Goal: Check status: Check status

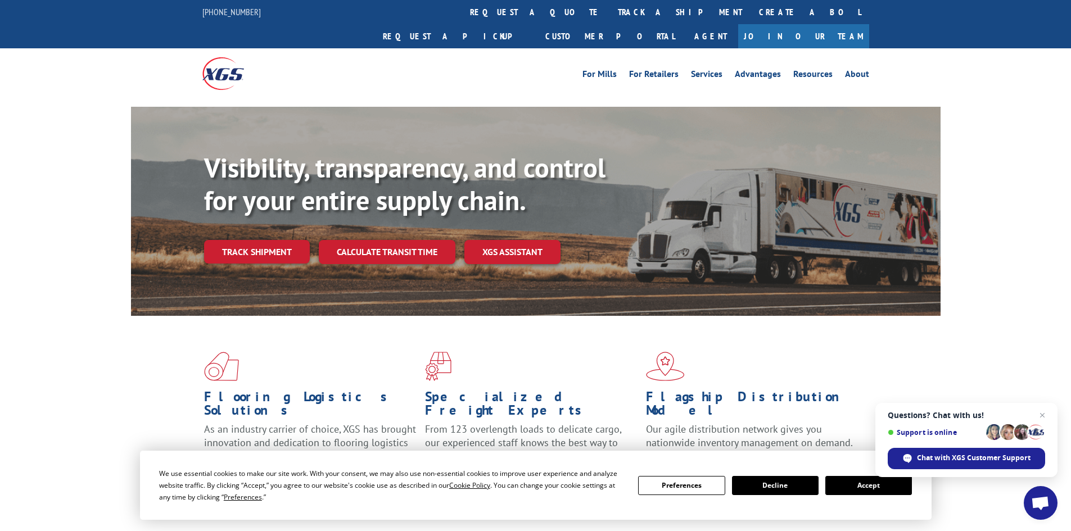
click at [873, 486] on button "Accept" at bounding box center [868, 485] width 87 height 19
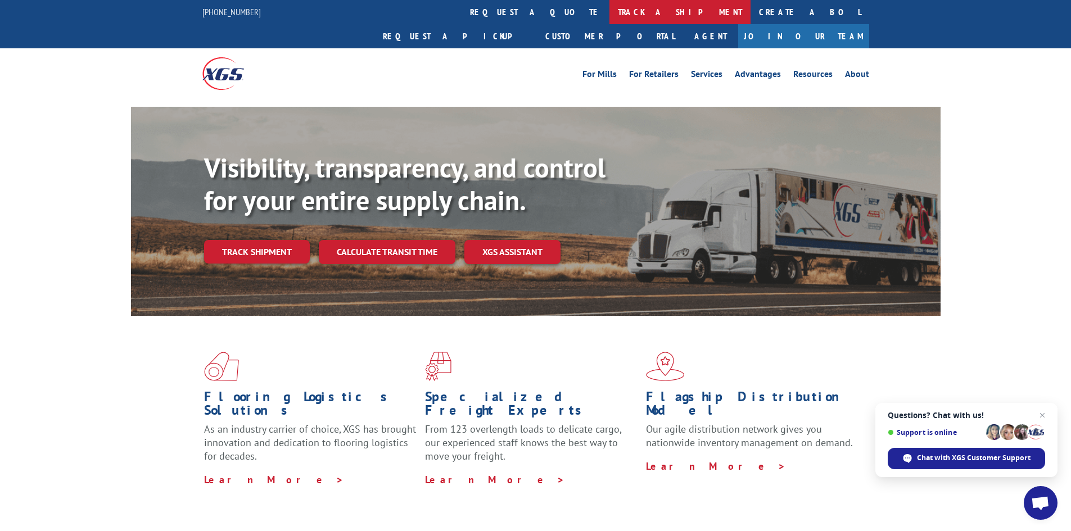
click at [610, 12] on link "track a shipment" at bounding box center [680, 12] width 141 height 24
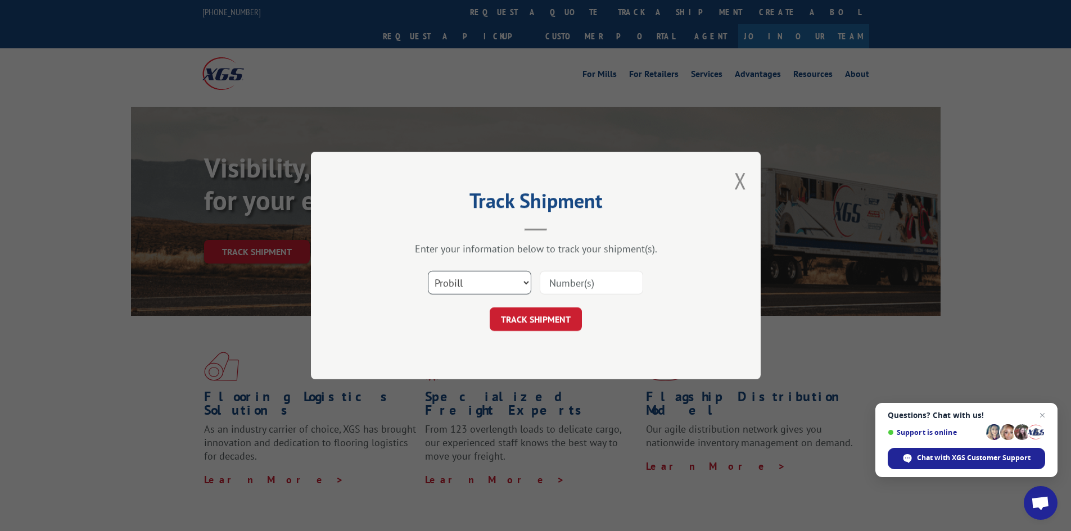
click at [485, 282] on select "Select category... Probill BOL PO" at bounding box center [479, 283] width 103 height 24
select select "bol"
click at [428, 271] on select "Select category... Probill BOL PO" at bounding box center [479, 283] width 103 height 24
click at [551, 282] on input at bounding box center [591, 283] width 103 height 24
paste input "5332937"
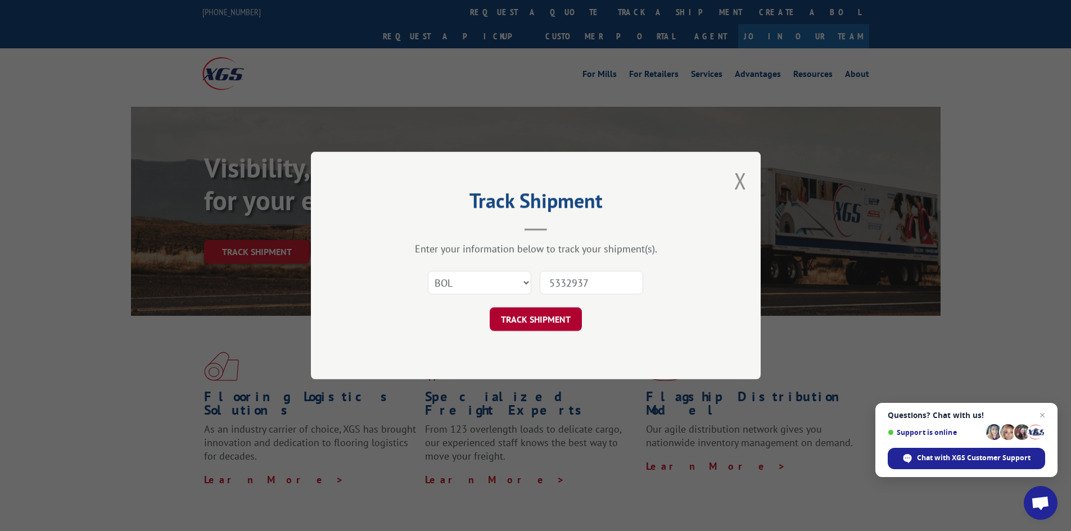
type input "5332937"
click at [520, 317] on button "TRACK SHIPMENT" at bounding box center [536, 320] width 92 height 24
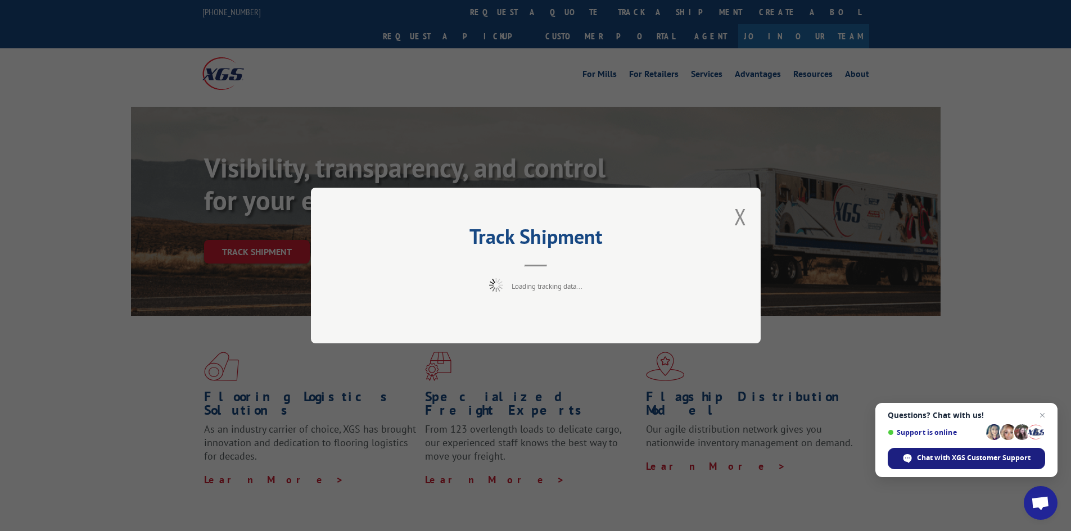
click at [923, 453] on div "Chat with XGS Customer Support" at bounding box center [966, 458] width 157 height 21
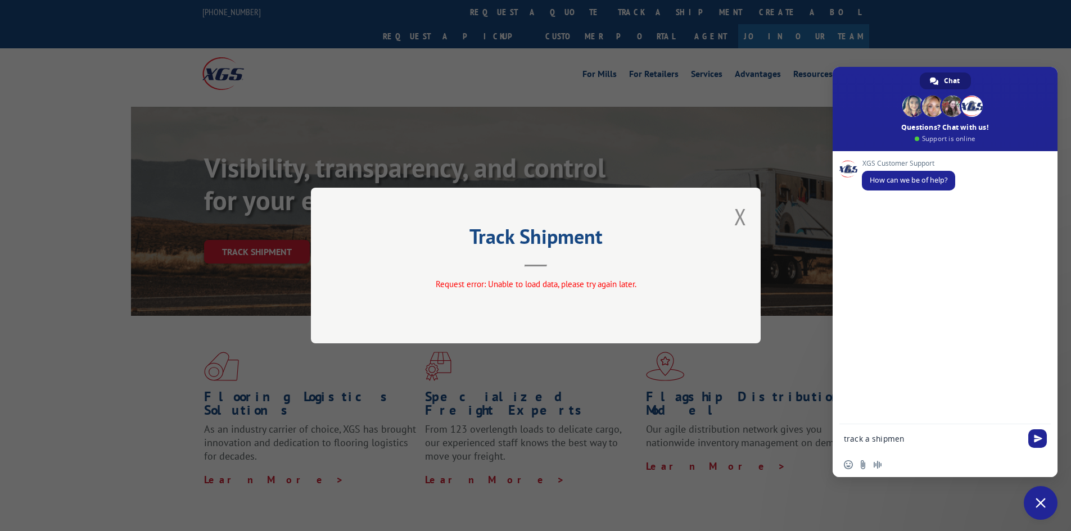
type textarea "track a shipment"
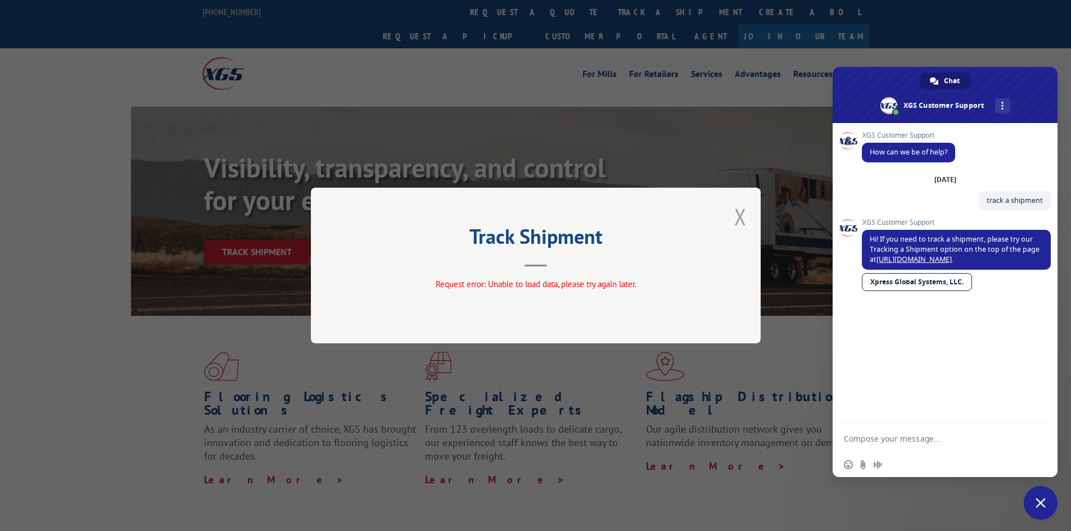
click at [743, 213] on button "Close modal" at bounding box center [740, 217] width 12 height 30
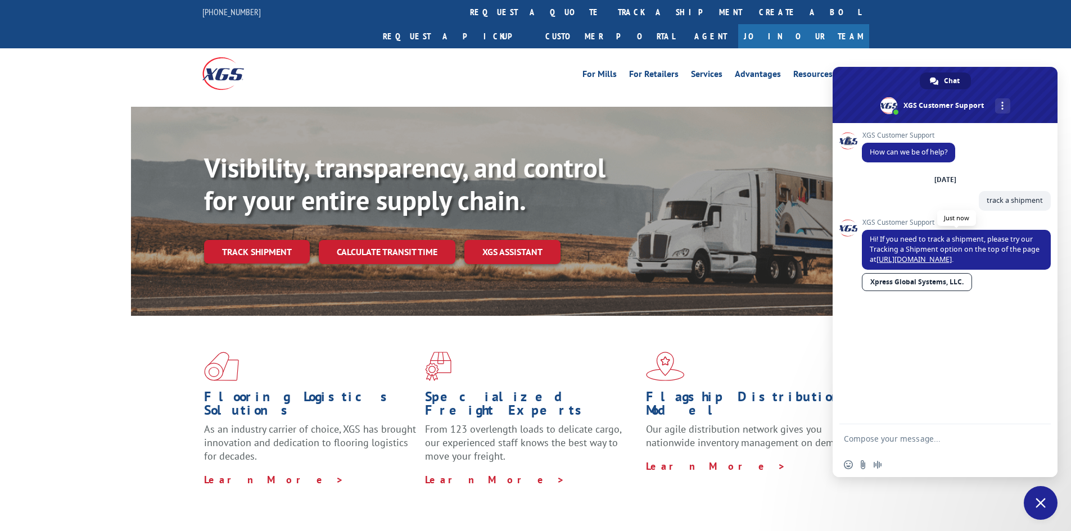
click at [909, 259] on link "[URL][DOMAIN_NAME]" at bounding box center [914, 260] width 75 height 10
type textarea "Every time I try to track, it comes back with an error, unable to load"
type textarea "Request error: Unable to load data, please try again later."
click at [610, 10] on link "track a shipment" at bounding box center [680, 12] width 141 height 24
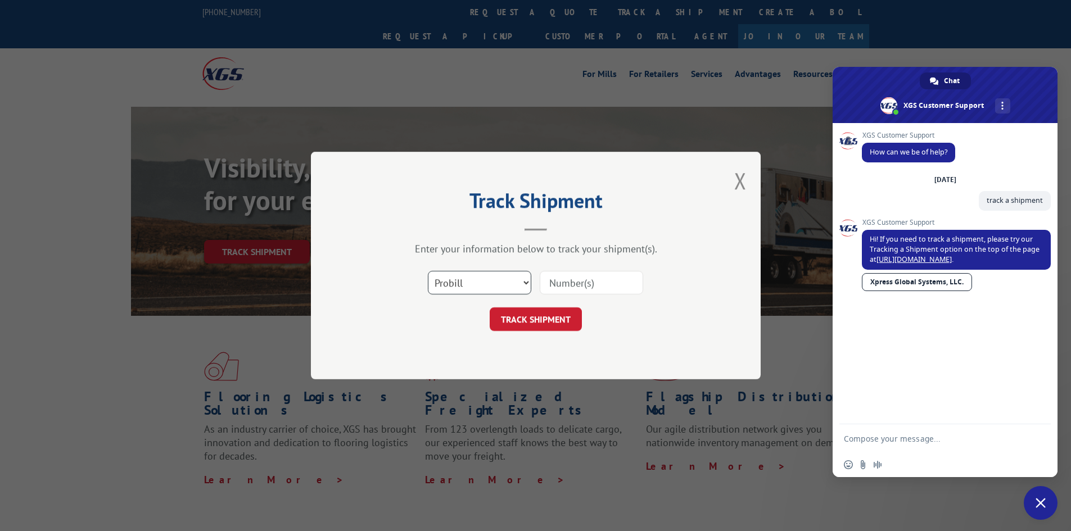
click at [477, 274] on select "Select category... Probill BOL PO" at bounding box center [479, 283] width 103 height 24
select select "bol"
click at [428, 271] on select "Select category... Probill BOL PO" at bounding box center [479, 283] width 103 height 24
click at [548, 281] on input at bounding box center [591, 283] width 103 height 24
paste input "5332937"
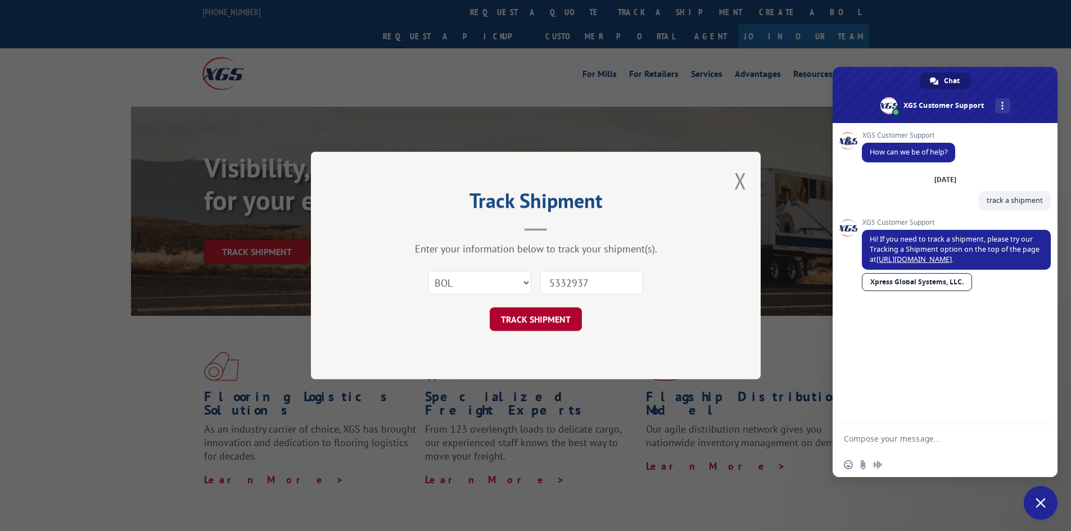
type input "5332937"
click at [526, 322] on button "TRACK SHIPMENT" at bounding box center [536, 320] width 92 height 24
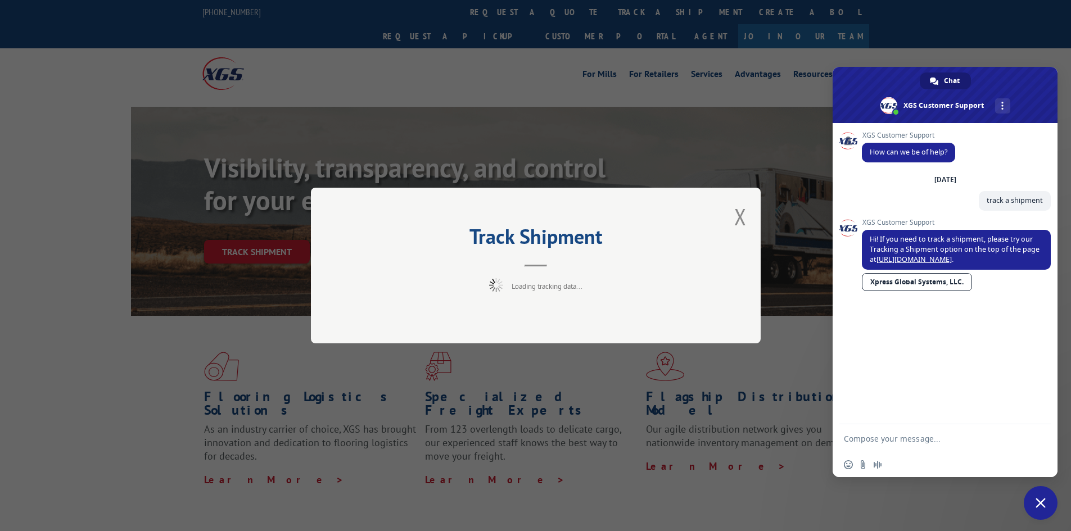
click at [891, 438] on textarea "Compose your message..." at bounding box center [933, 439] width 178 height 10
type textarea "Every time I try to track, it comes back with an error, unable to load"
click at [1038, 434] on span "Send" at bounding box center [1038, 437] width 8 height 8
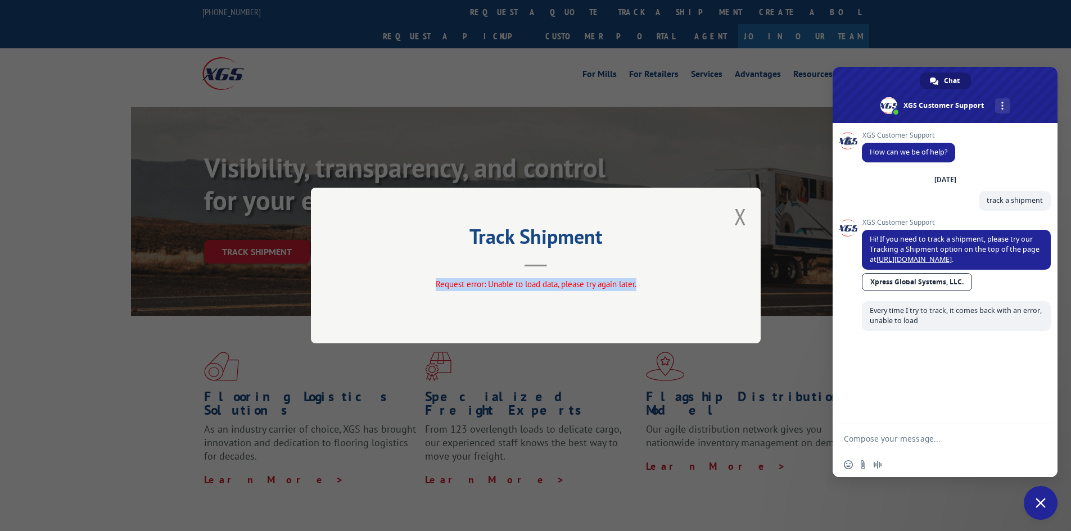
drag, startPoint x: 434, startPoint y: 283, endPoint x: 646, endPoint y: 286, distance: 211.4
click at [646, 286] on div "Request error: Unable to load data, please try again later." at bounding box center [535, 284] width 337 height 13
copy span "Request error: Unable to load data, please try again later."
click at [890, 440] on textarea "Compose your message..." at bounding box center [933, 439] width 178 height 10
paste textarea "Request error: Unable to load data, please try again later."
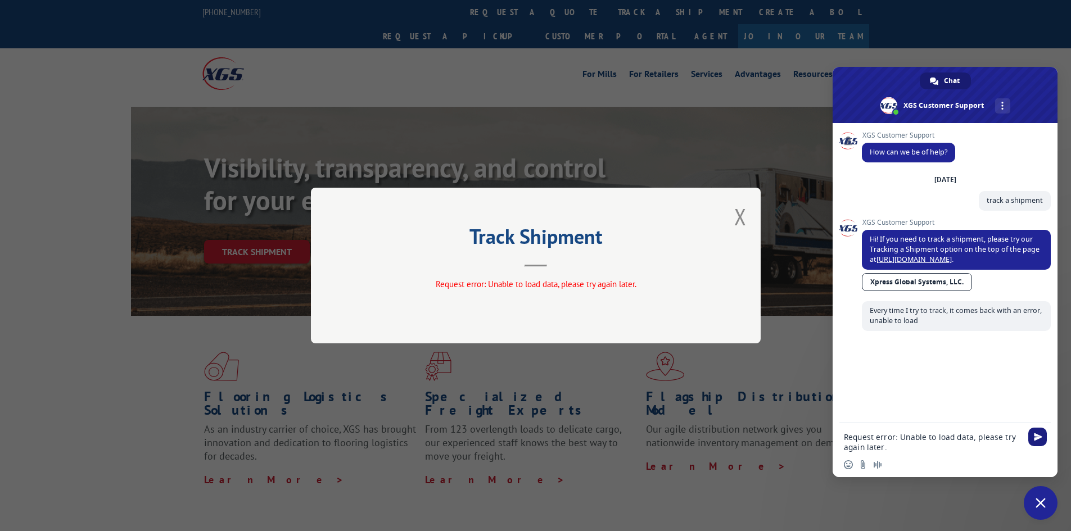
type textarea "Request error: Unable to load data, please try again later."
click at [1036, 436] on span "Send" at bounding box center [1038, 437] width 8 height 8
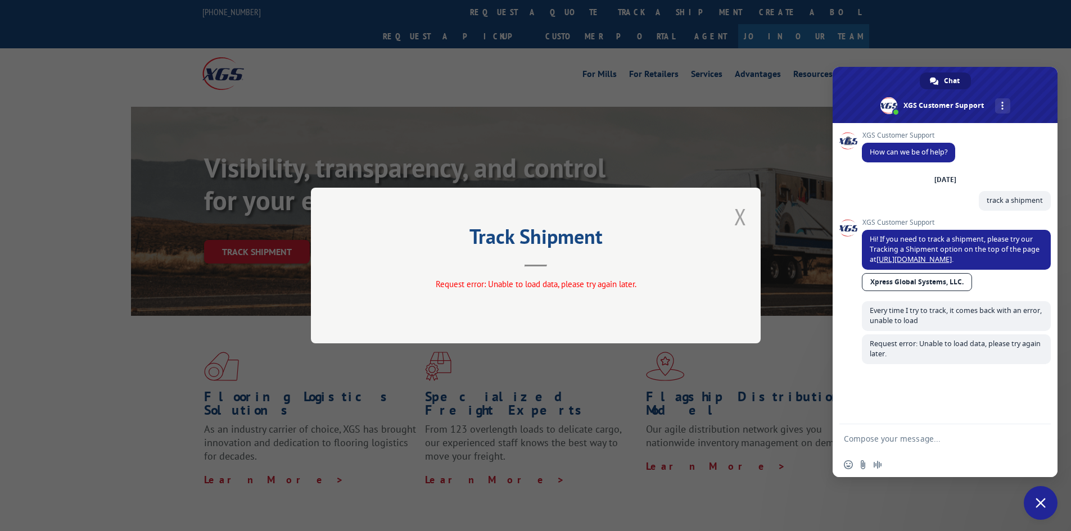
click at [742, 217] on button "Close modal" at bounding box center [740, 217] width 12 height 30
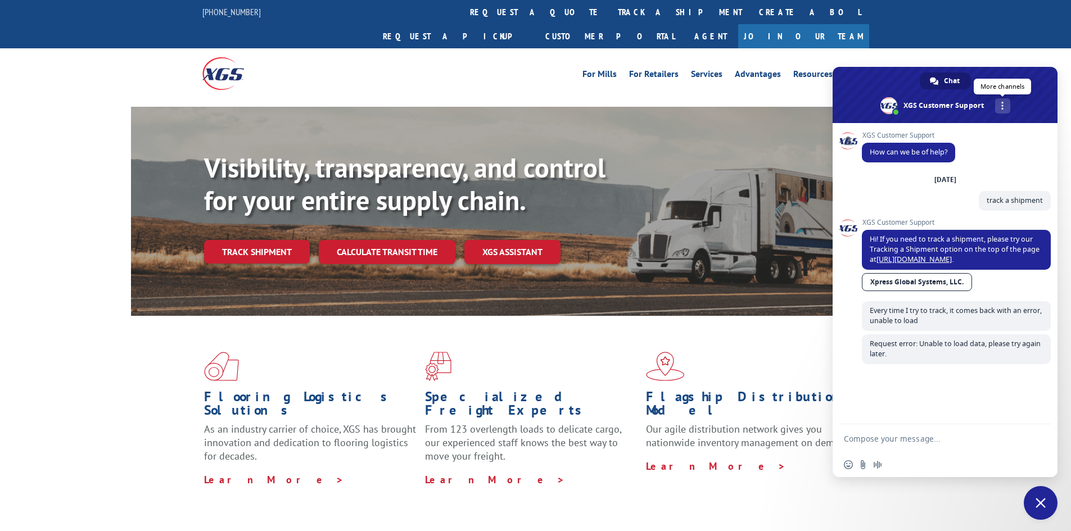
click at [1001, 106] on div "More channels" at bounding box center [1002, 105] width 15 height 15
click at [938, 71] on span at bounding box center [945, 95] width 225 height 56
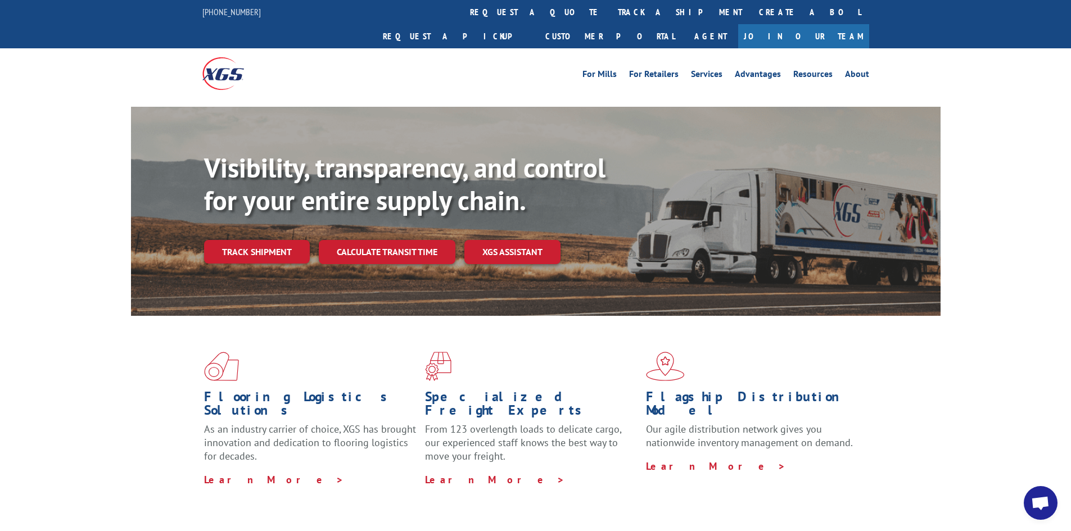
click at [1047, 504] on span "Open chat" at bounding box center [1040, 505] width 19 height 16
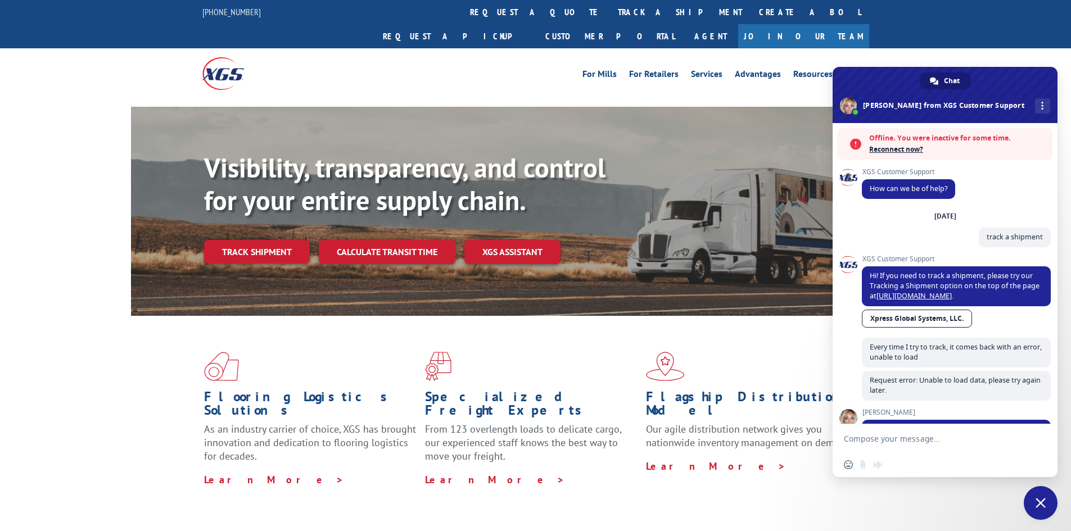
scroll to position [12, 0]
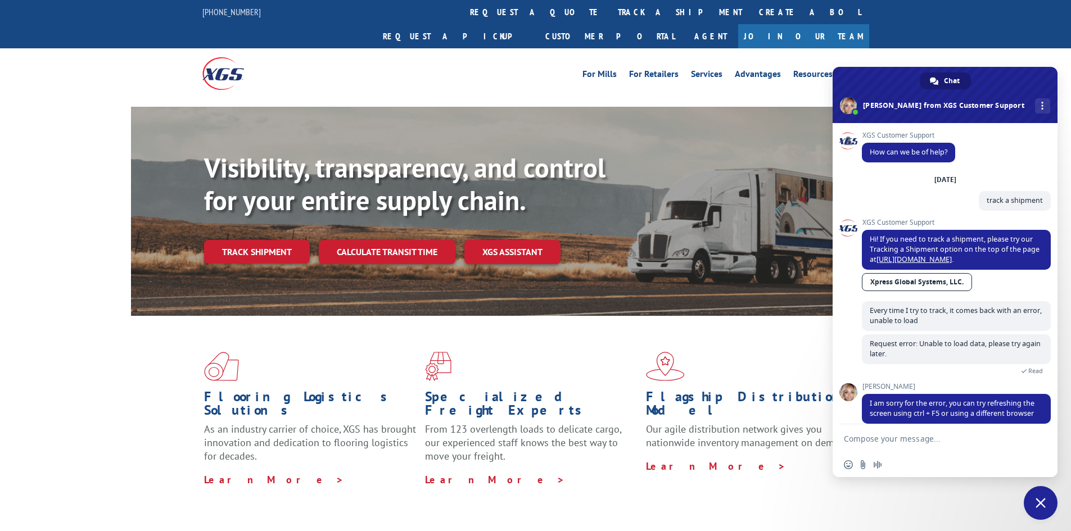
scroll to position [12, 0]
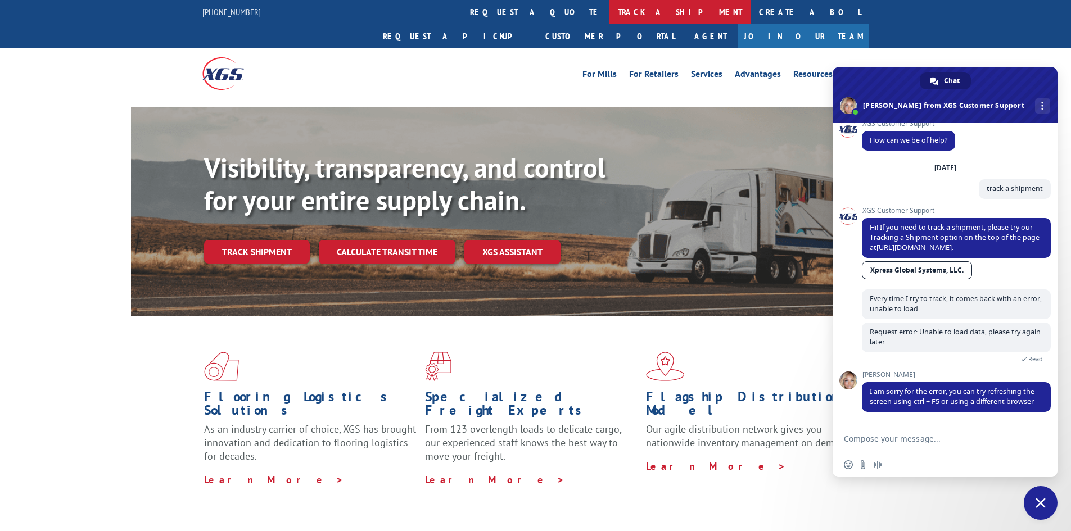
click at [610, 13] on link "track a shipment" at bounding box center [680, 12] width 141 height 24
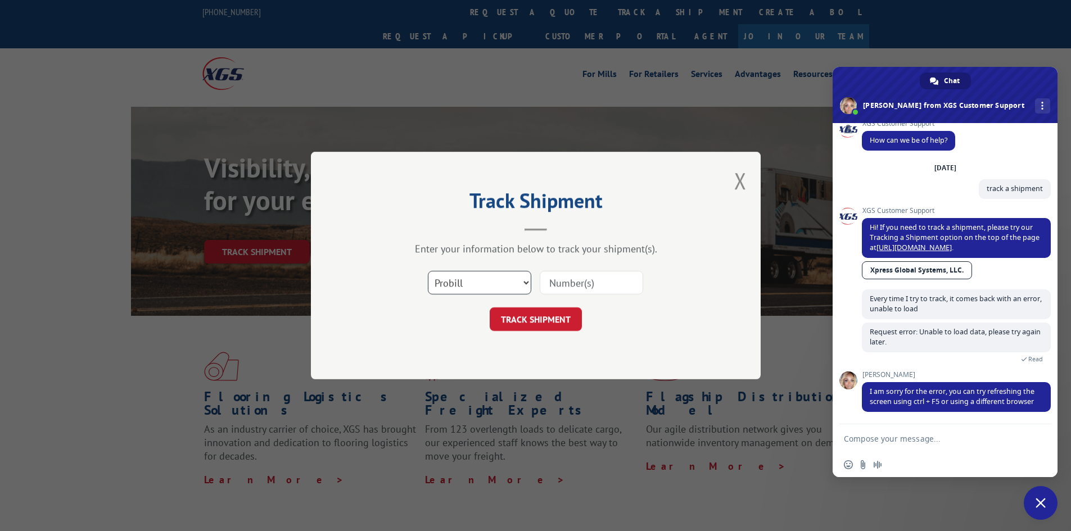
click at [503, 279] on select "Select category... Probill BOL PO" at bounding box center [479, 283] width 103 height 24
select select "bol"
click at [428, 271] on select "Select category... Probill BOL PO" at bounding box center [479, 283] width 103 height 24
click at [554, 282] on input at bounding box center [591, 283] width 103 height 24
paste input "6790056"
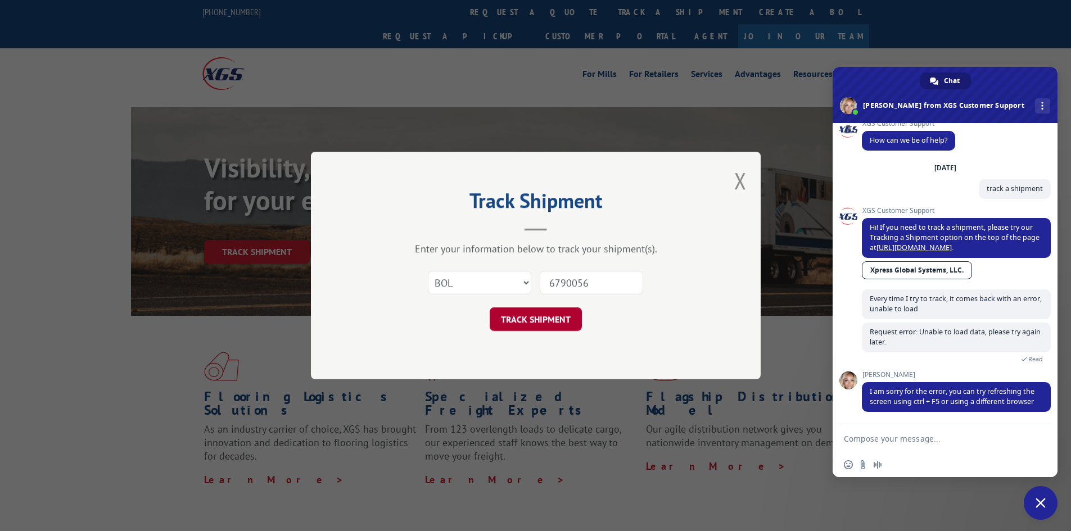
type input "6790056"
click at [524, 317] on button "TRACK SHIPMENT" at bounding box center [536, 320] width 92 height 24
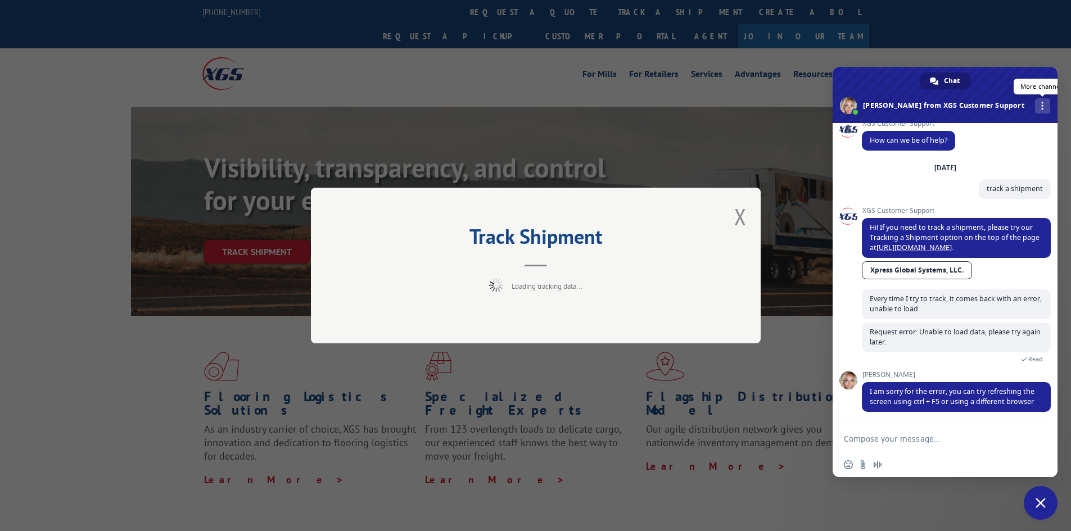
click at [1041, 106] on span "More channels" at bounding box center [1042, 106] width 2 height 8
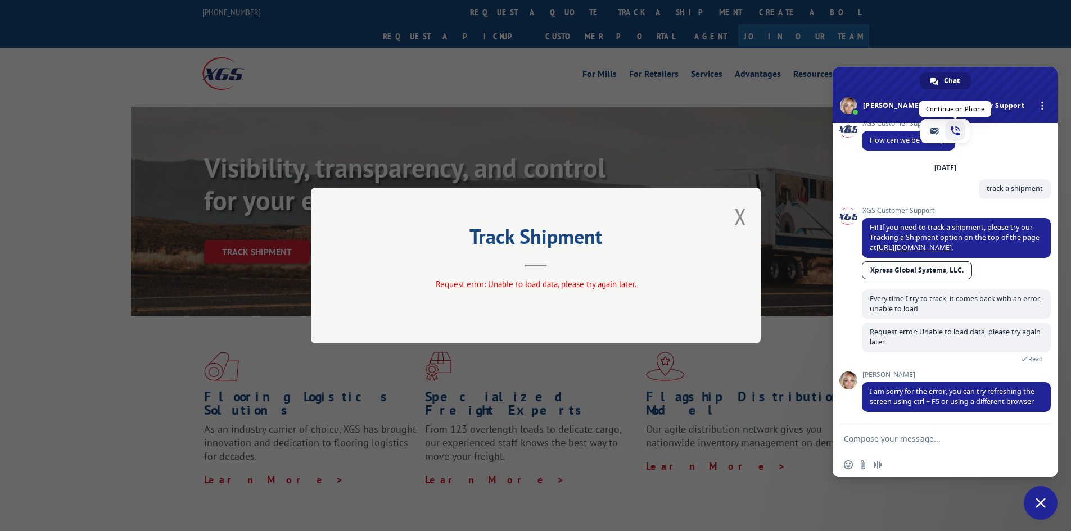
click at [959, 134] on span "phone" at bounding box center [955, 131] width 9 height 9
click at [955, 78] on span "Chat" at bounding box center [952, 81] width 16 height 17
click at [952, 78] on span "Chat" at bounding box center [952, 81] width 16 height 17
click at [805, 91] on div "Track Shipment Request error: Unable to load data, please try again later." at bounding box center [535, 265] width 1071 height 531
